Goal: Communication & Community: Share content

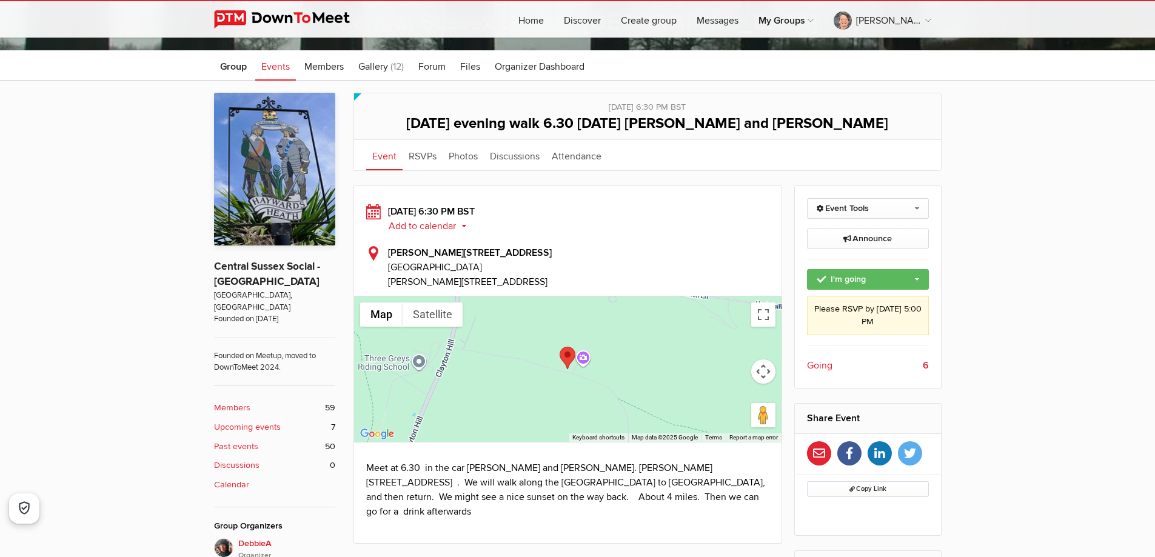
scroll to position [303, 0]
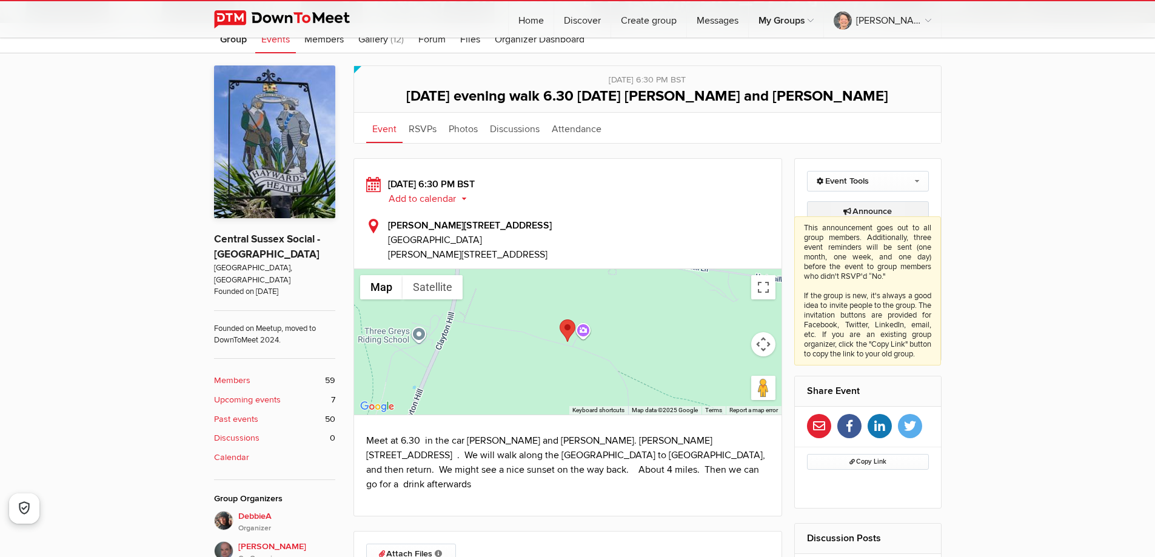
click at [864, 207] on span "Announce This announcement goes out to all group members. Additionally, three e…" at bounding box center [868, 211] width 49 height 10
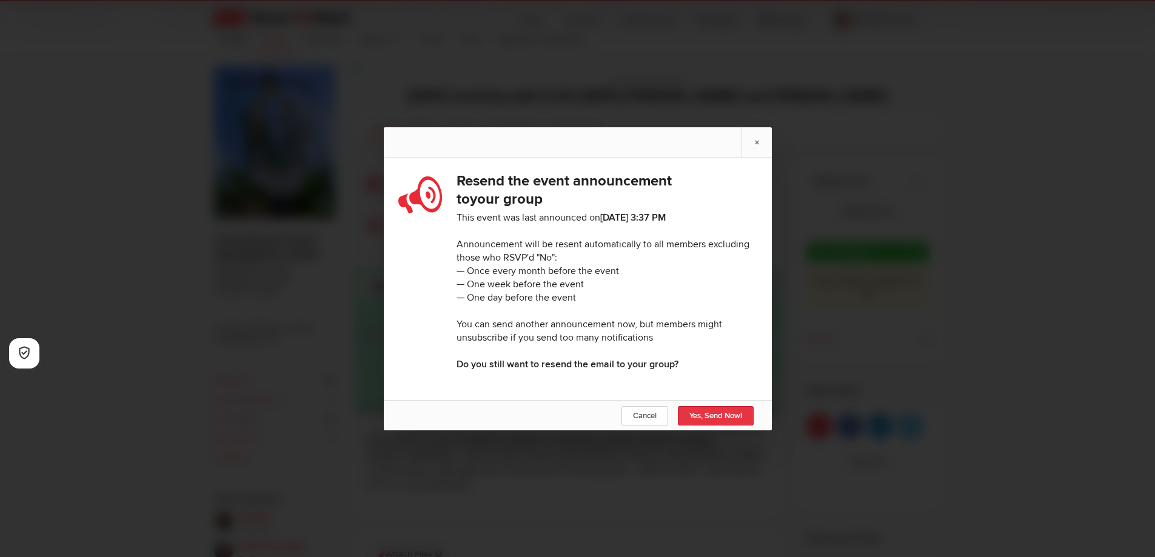
click at [701, 418] on span "Yes, Send Now!" at bounding box center [716, 416] width 53 height 10
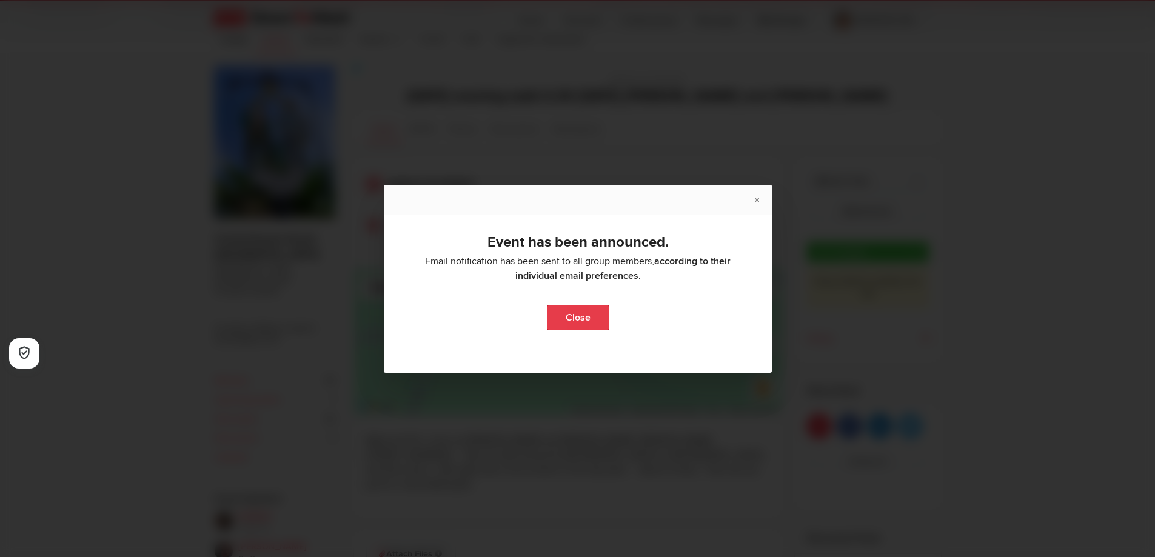
drag, startPoint x: 579, startPoint y: 320, endPoint x: 659, endPoint y: 234, distance: 117.5
click at [579, 318] on link "Close" at bounding box center [577, 317] width 62 height 25
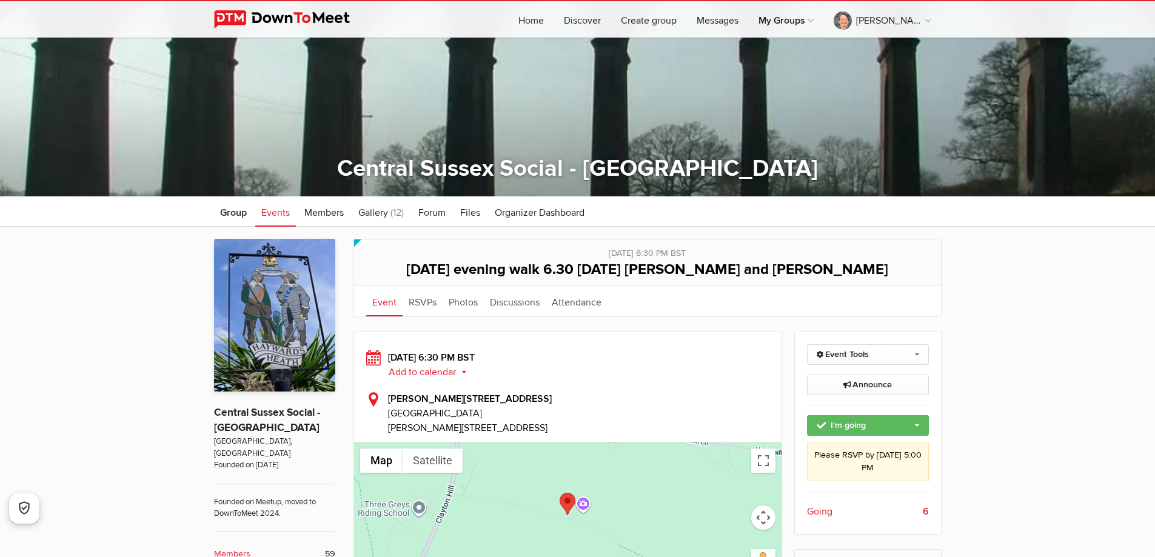
scroll to position [121, 0]
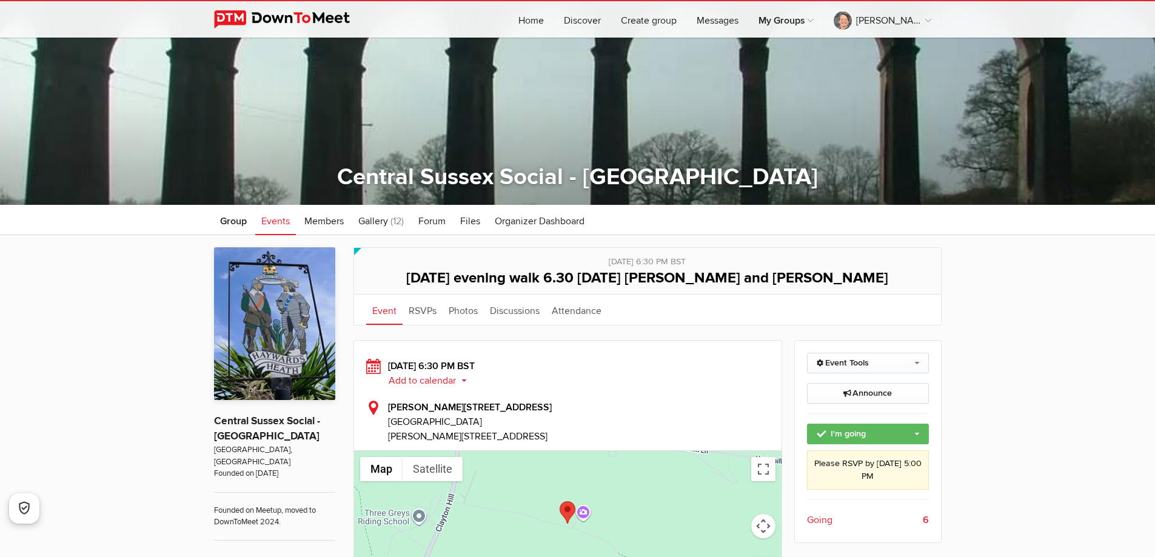
click at [267, 218] on span "Events" at bounding box center [275, 221] width 29 height 12
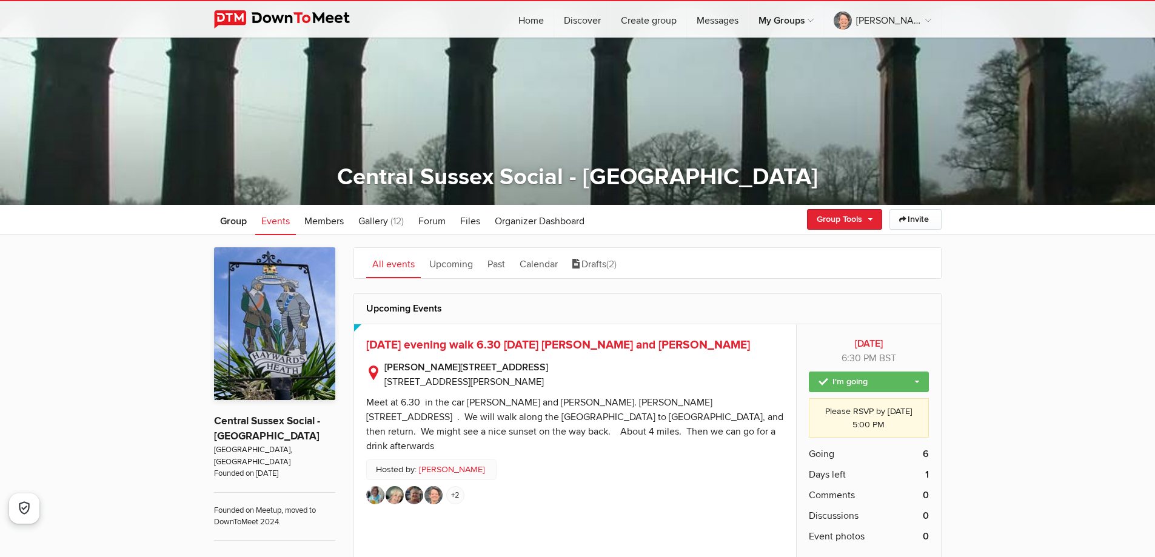
scroll to position [303, 0]
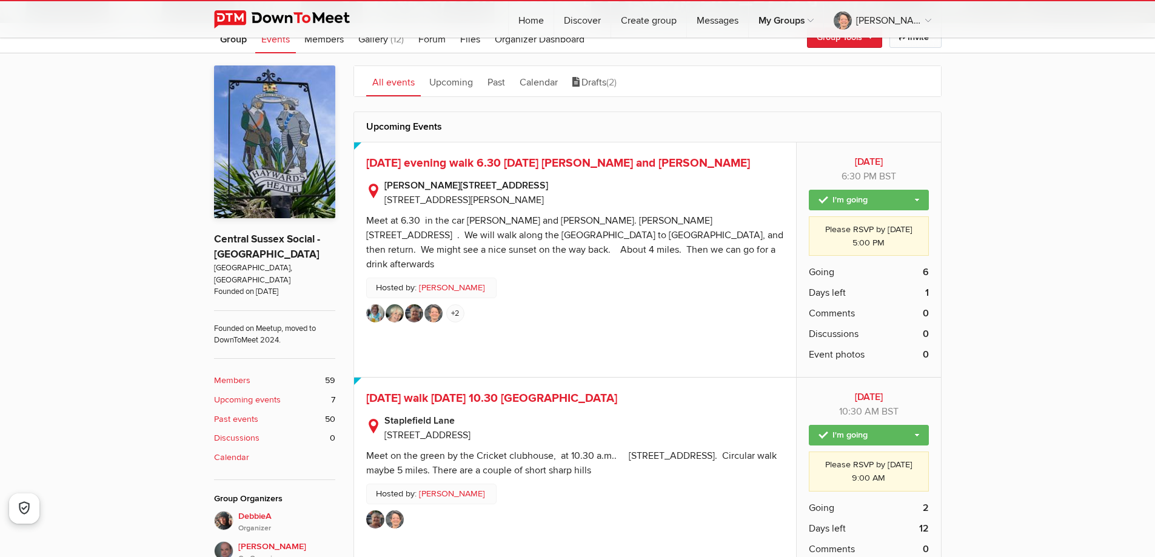
click at [265, 394] on b "Upcoming events" at bounding box center [247, 400] width 67 height 13
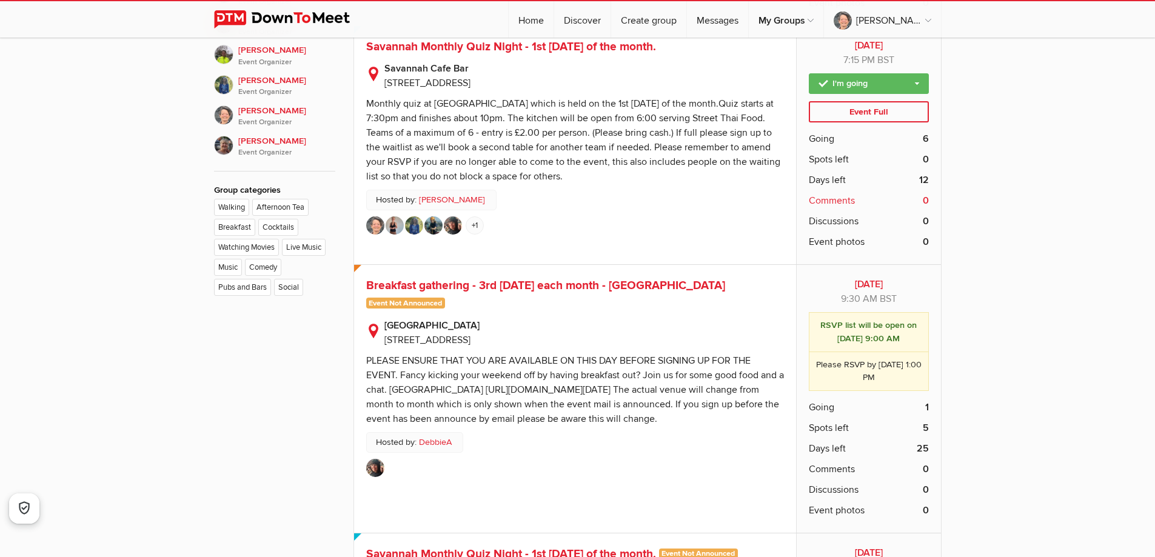
scroll to position [849, 0]
